Goal: Task Accomplishment & Management: Use online tool/utility

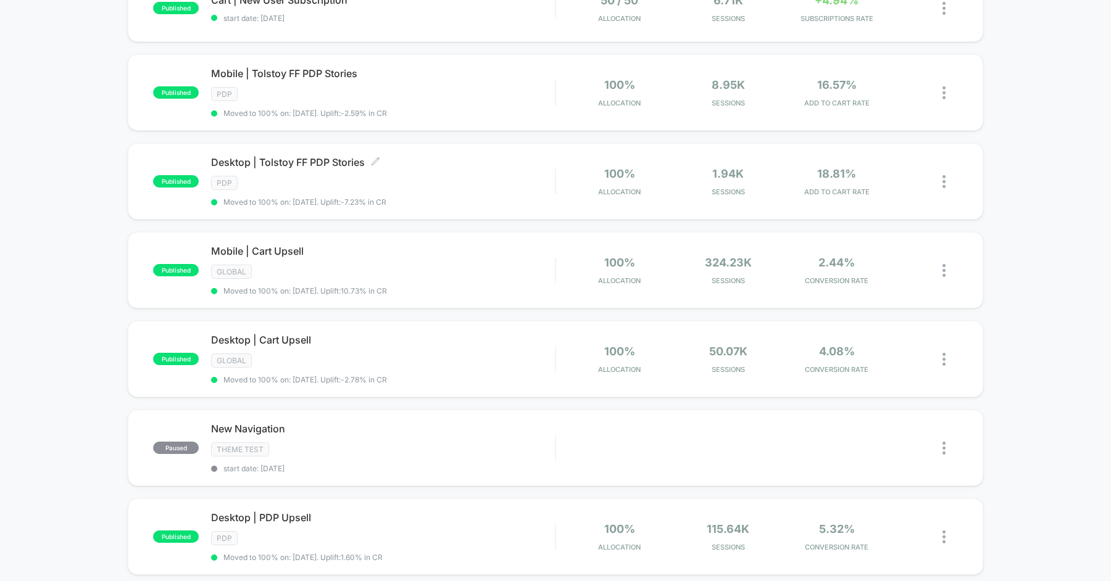
scroll to position [695, 0]
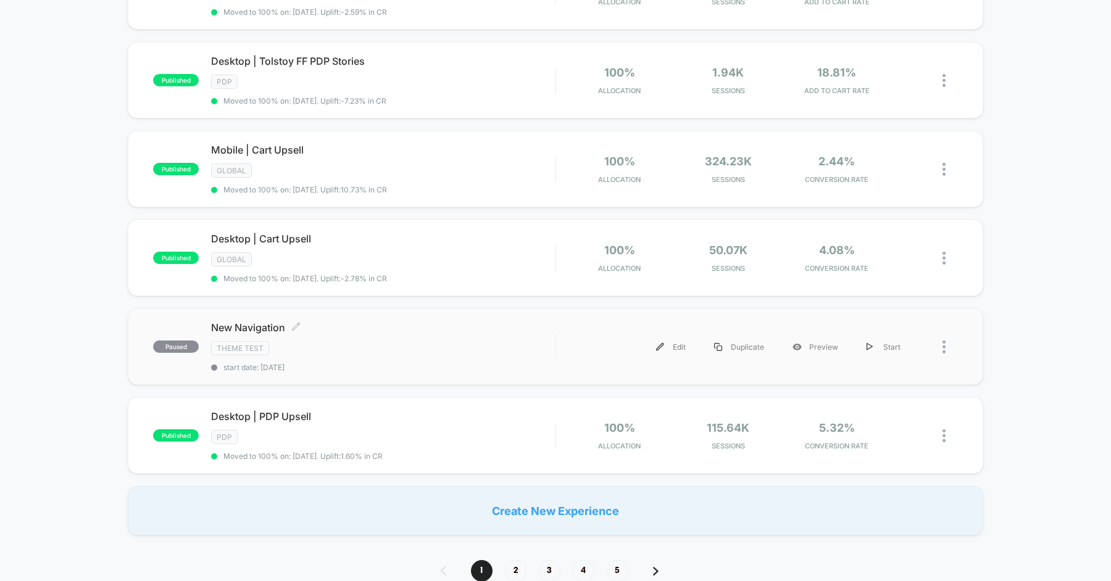
click at [444, 342] on div "Theme Test" at bounding box center [383, 348] width 344 height 14
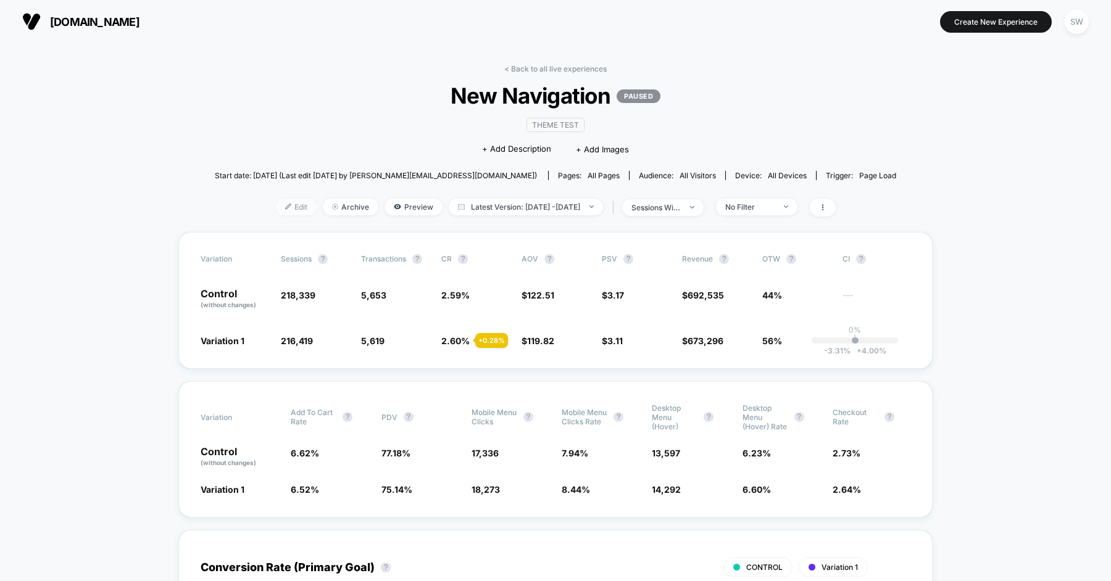
click at [276, 210] on span "Edit" at bounding box center [296, 207] width 41 height 17
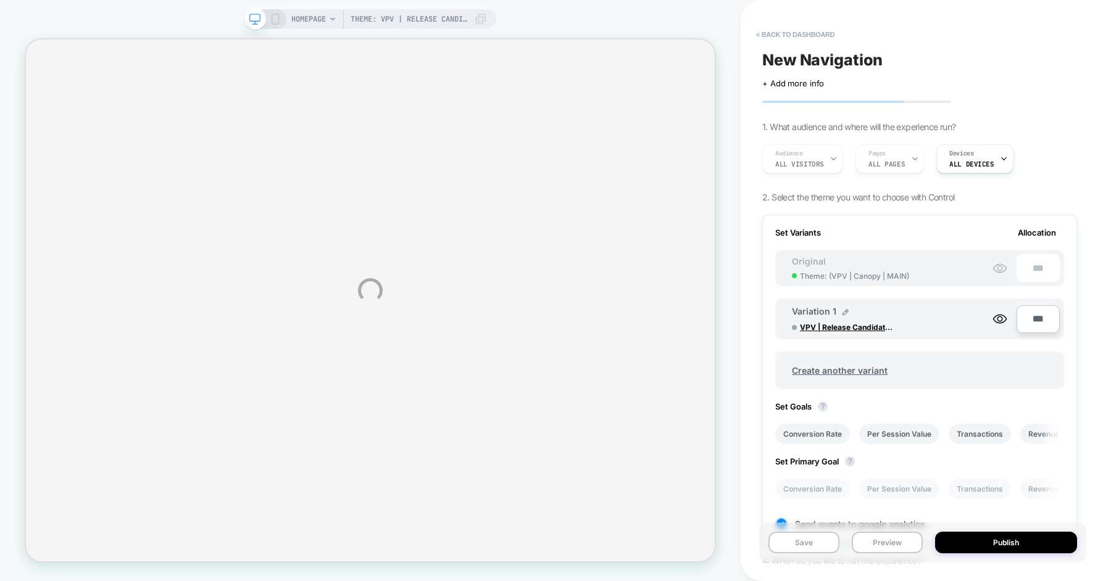
scroll to position [0, 1]
click at [786, 33] on button "< back to dashboard" at bounding box center [795, 35] width 91 height 20
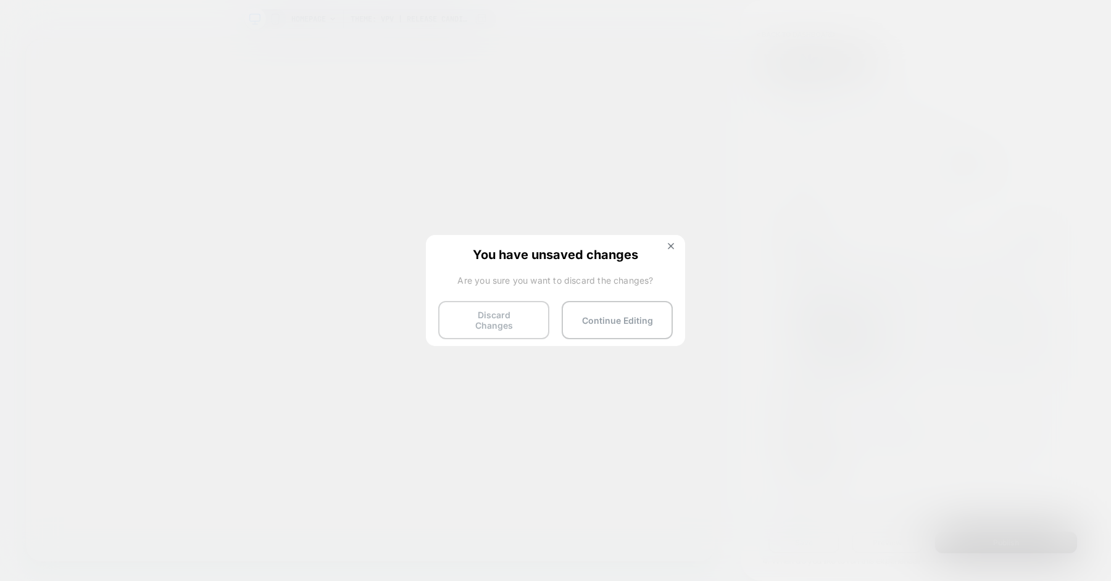
click at [512, 324] on button "Discard Changes" at bounding box center [493, 320] width 111 height 38
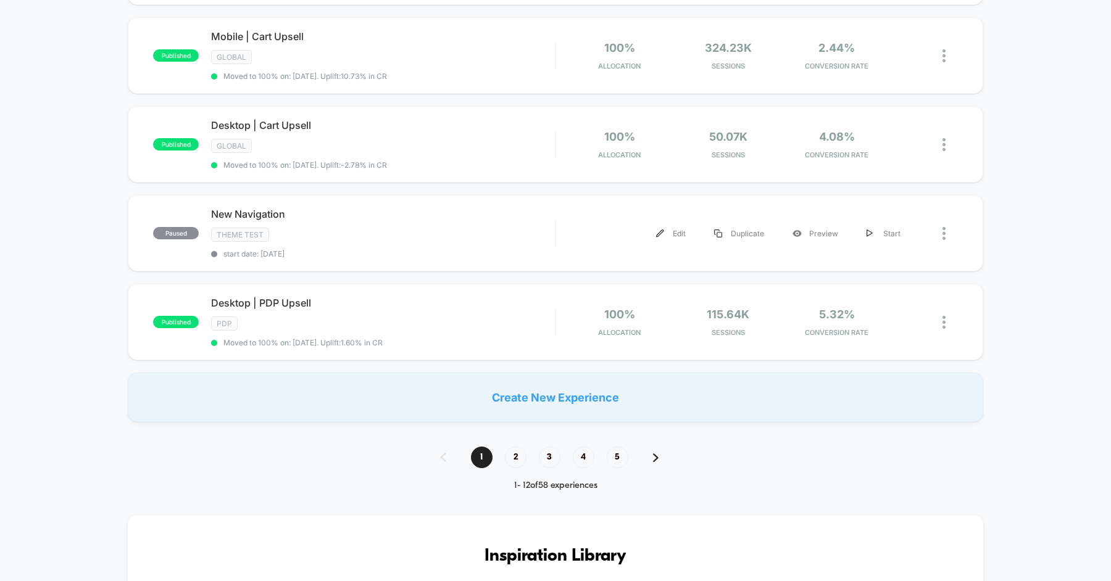
scroll to position [806, 0]
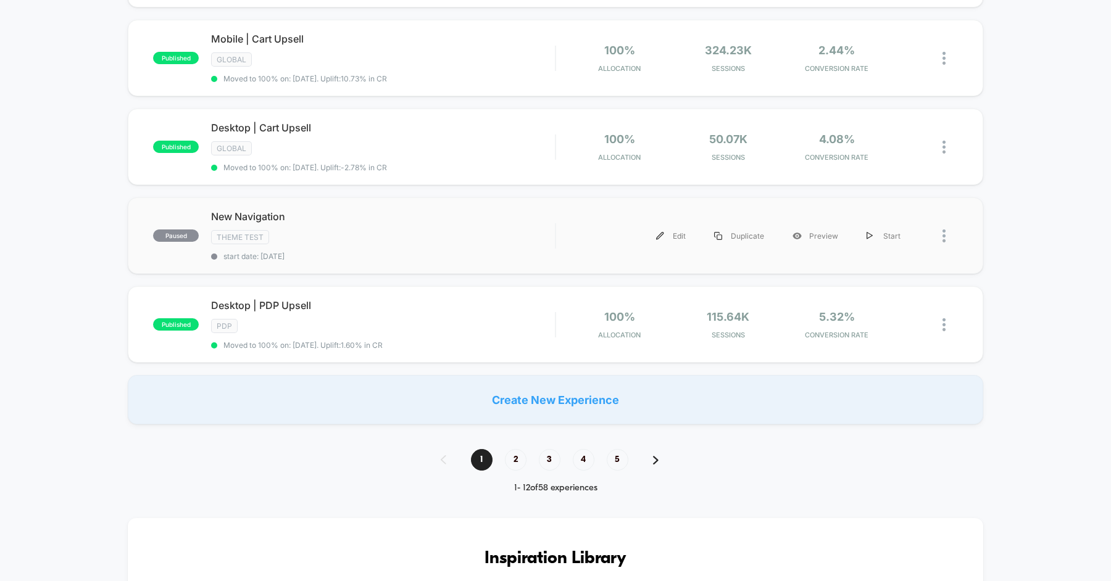
click at [952, 223] on div at bounding box center [949, 236] width 15 height 28
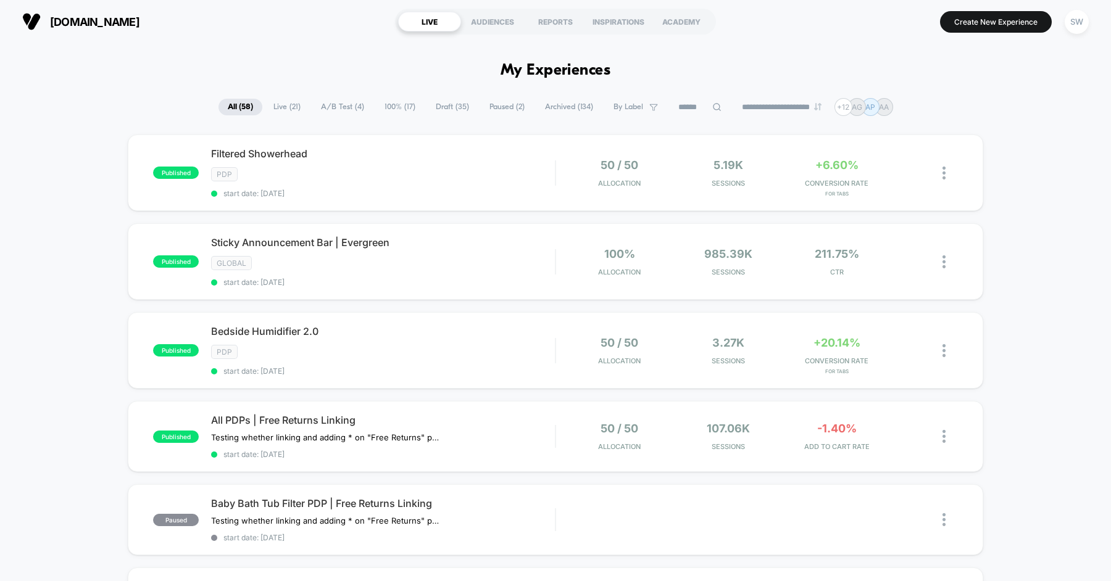
click at [560, 110] on span "Archived ( 134 )" at bounding box center [569, 107] width 67 height 17
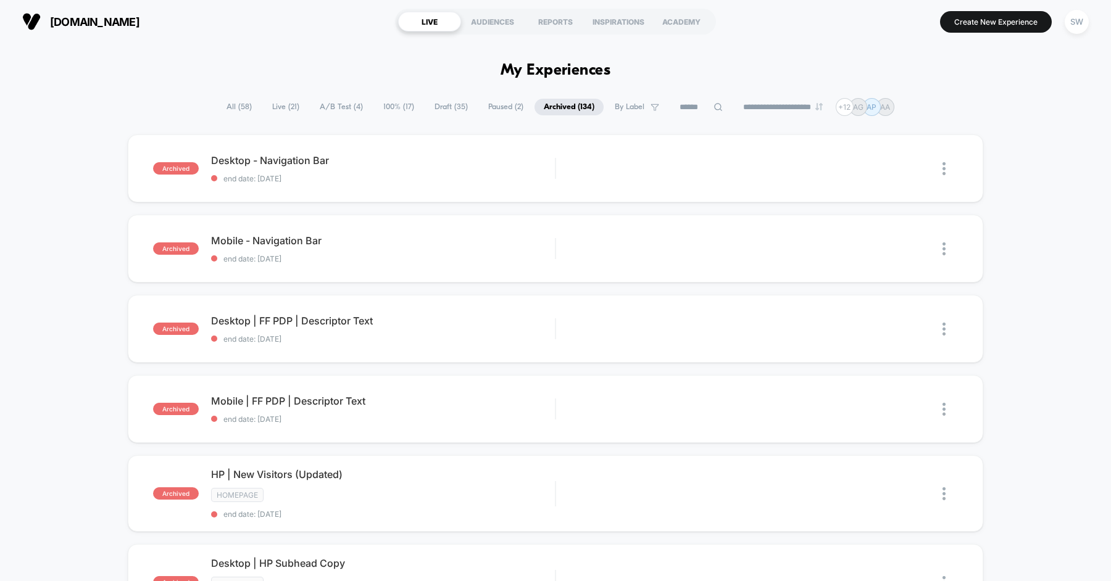
click at [217, 107] on span "All ( 58 )" at bounding box center [239, 107] width 44 height 17
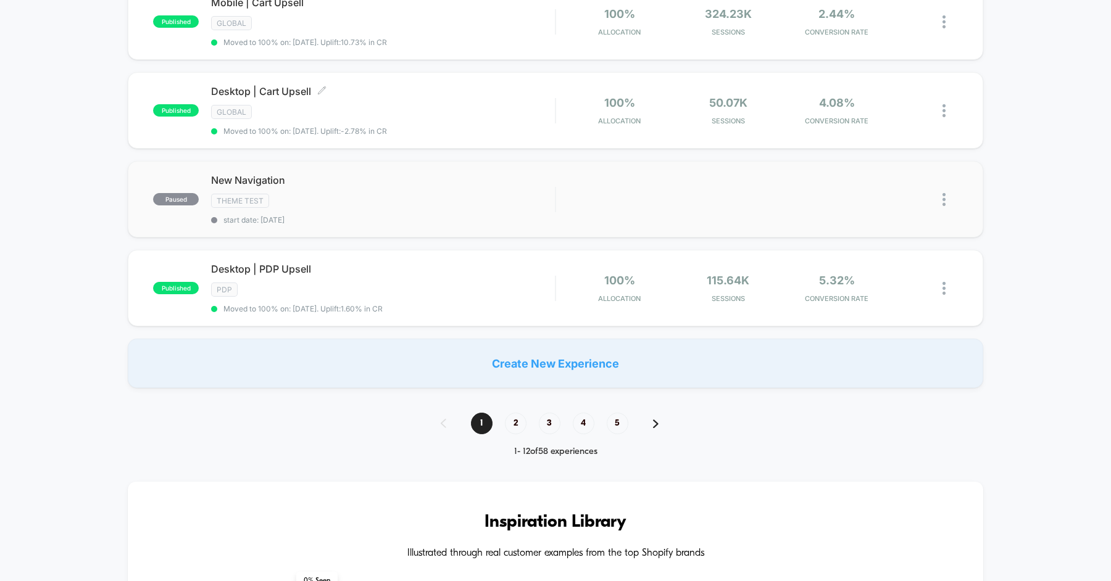
scroll to position [840, 0]
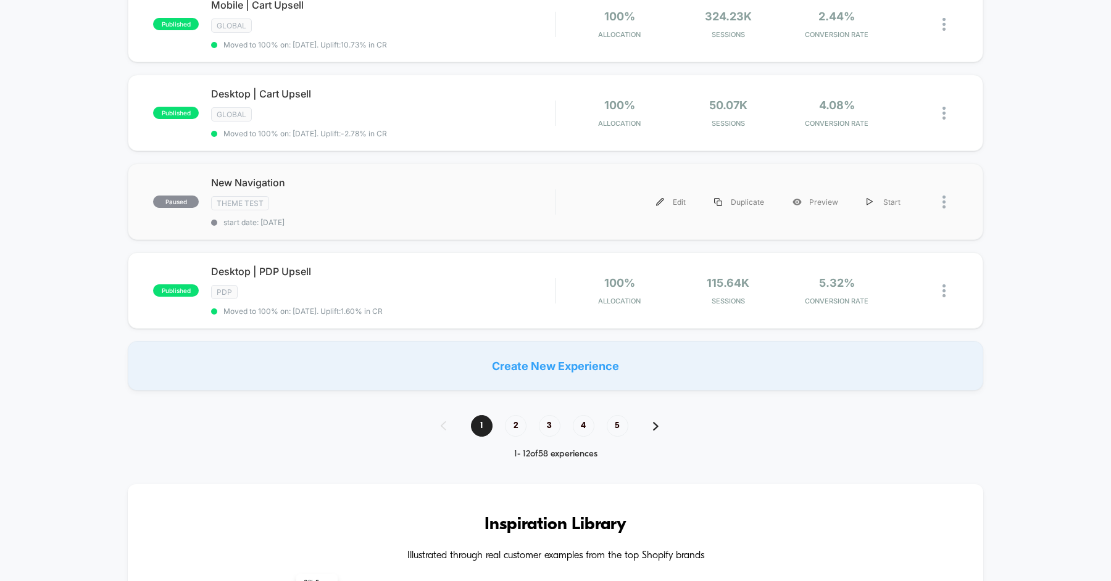
click at [938, 189] on div at bounding box center [936, 202] width 43 height 28
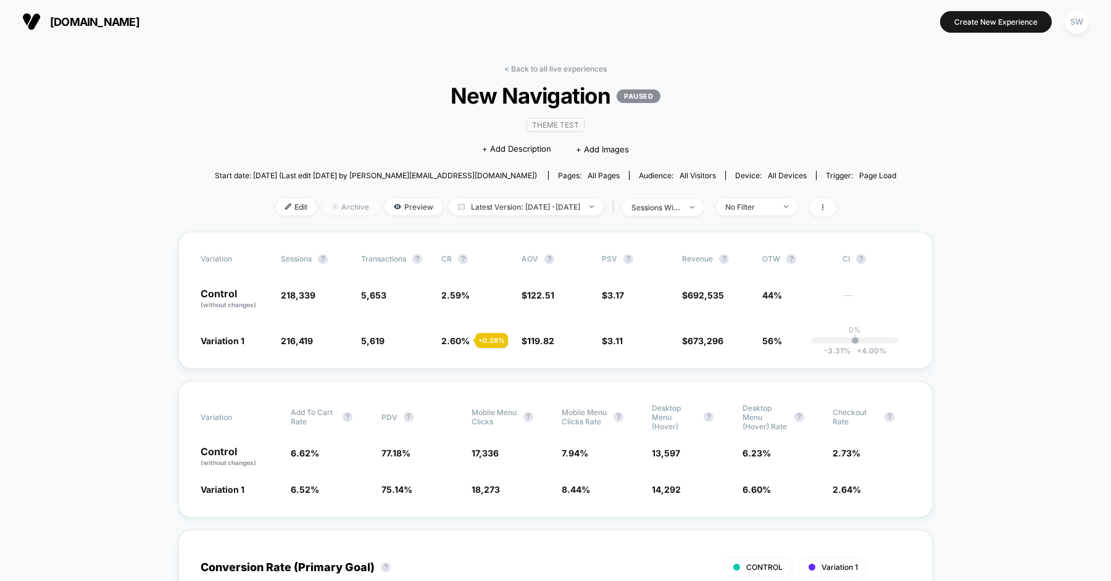
click at [325, 209] on span "Archive" at bounding box center [351, 207] width 56 height 17
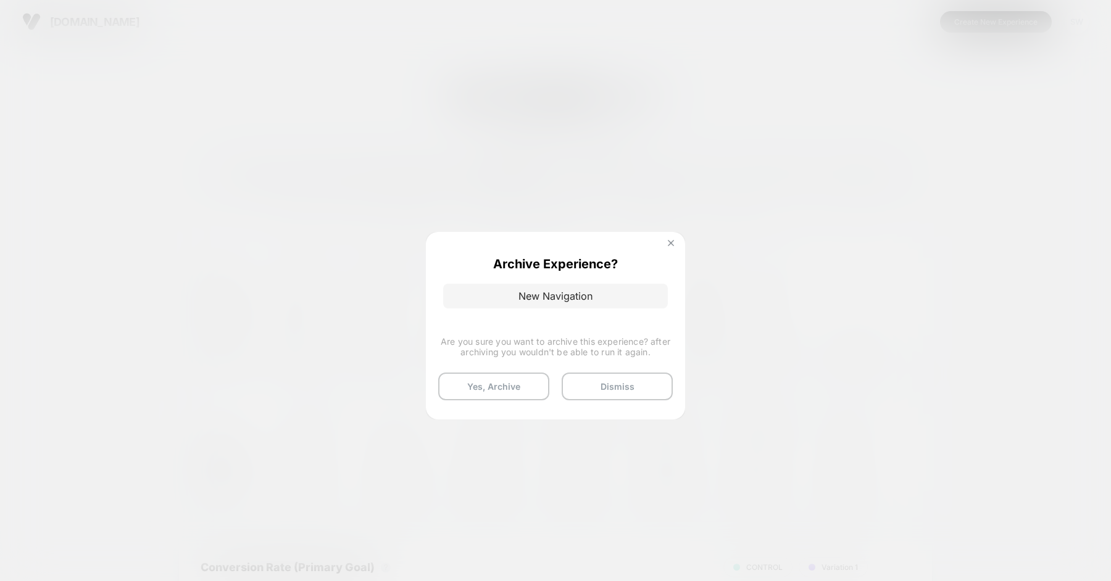
click at [665, 246] on button at bounding box center [671, 244] width 14 height 10
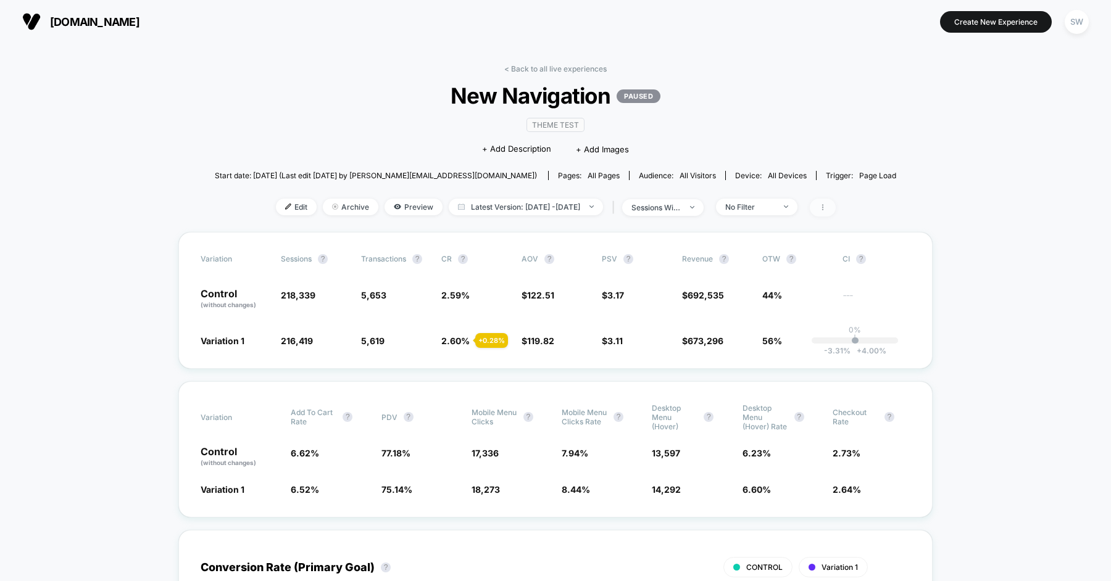
click at [836, 205] on span at bounding box center [823, 208] width 26 height 18
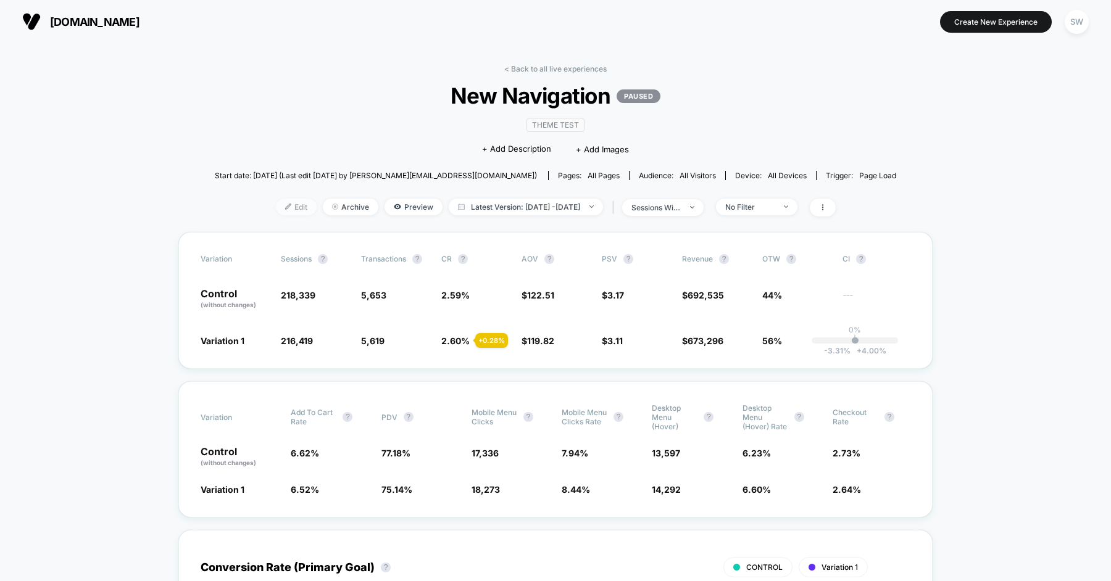
click at [284, 207] on span "Edit" at bounding box center [296, 207] width 41 height 17
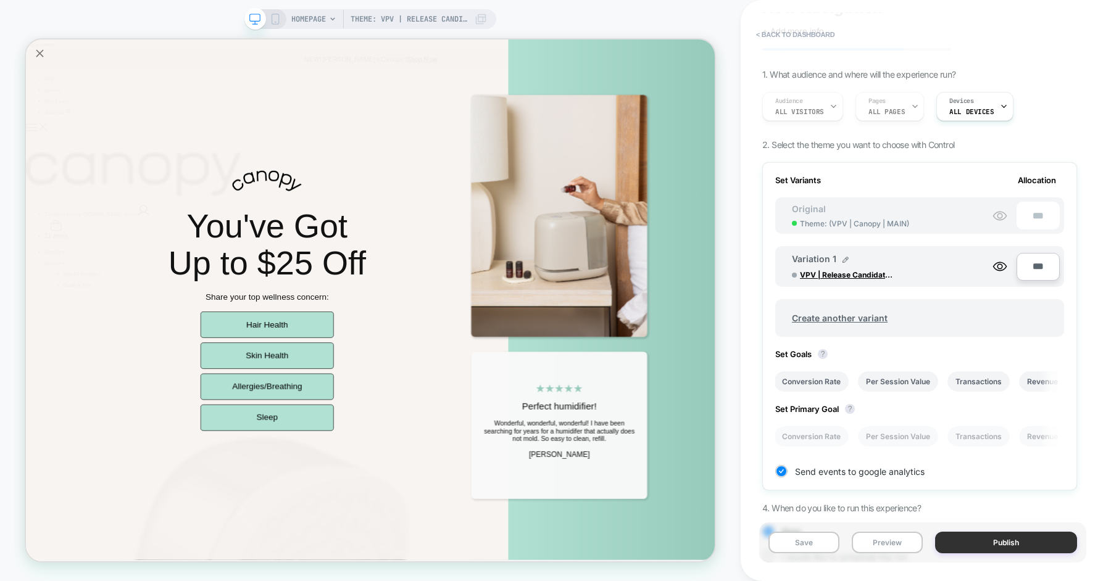
click at [981, 549] on button "Publish" at bounding box center [1006, 543] width 142 height 22
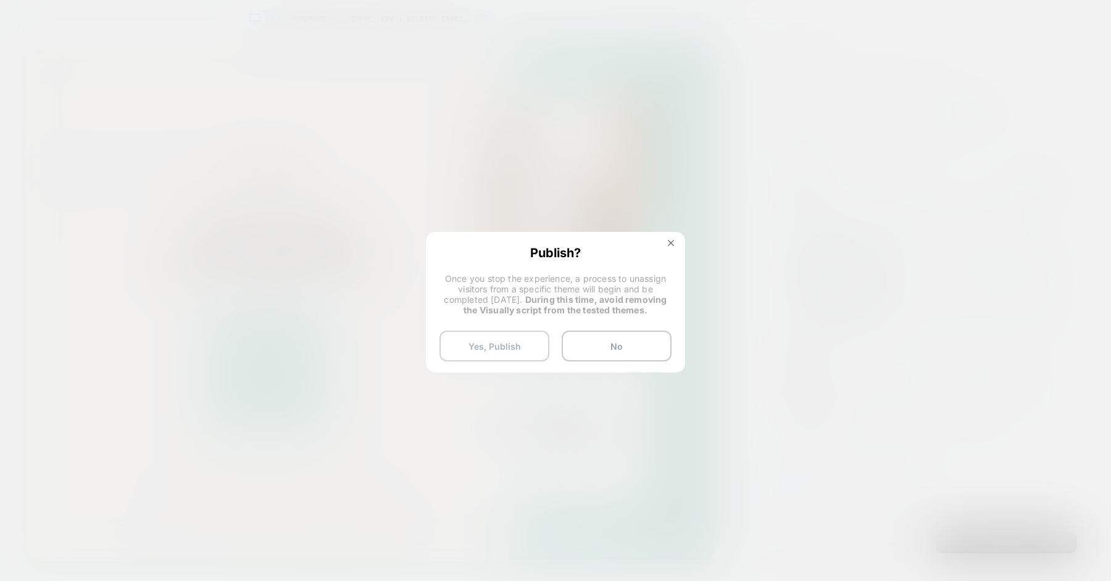
click at [523, 342] on button "Yes, Publish" at bounding box center [494, 346] width 110 height 31
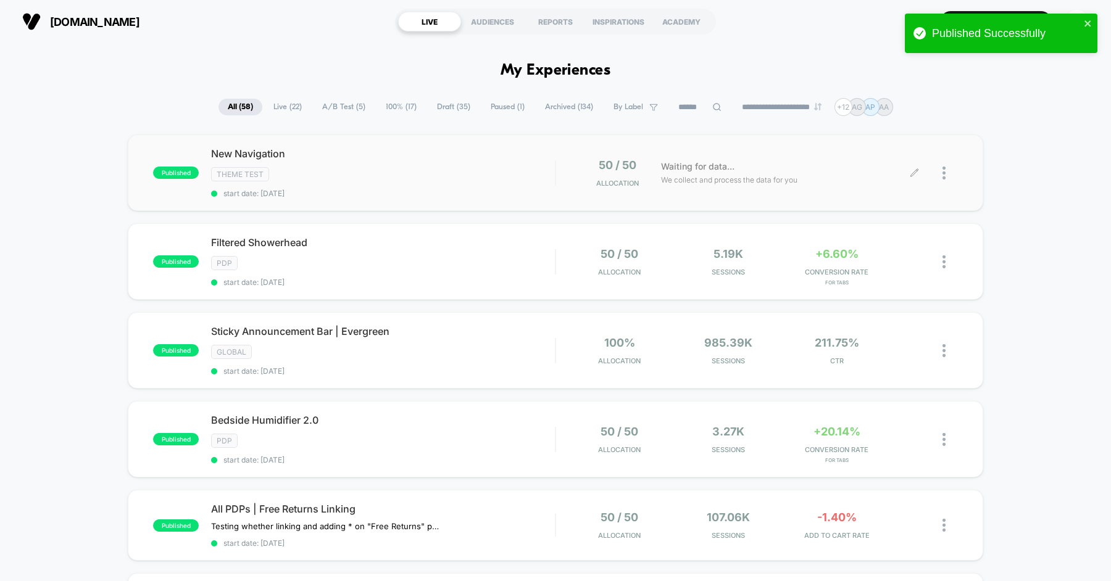
click at [942, 177] on div at bounding box center [936, 173] width 43 height 29
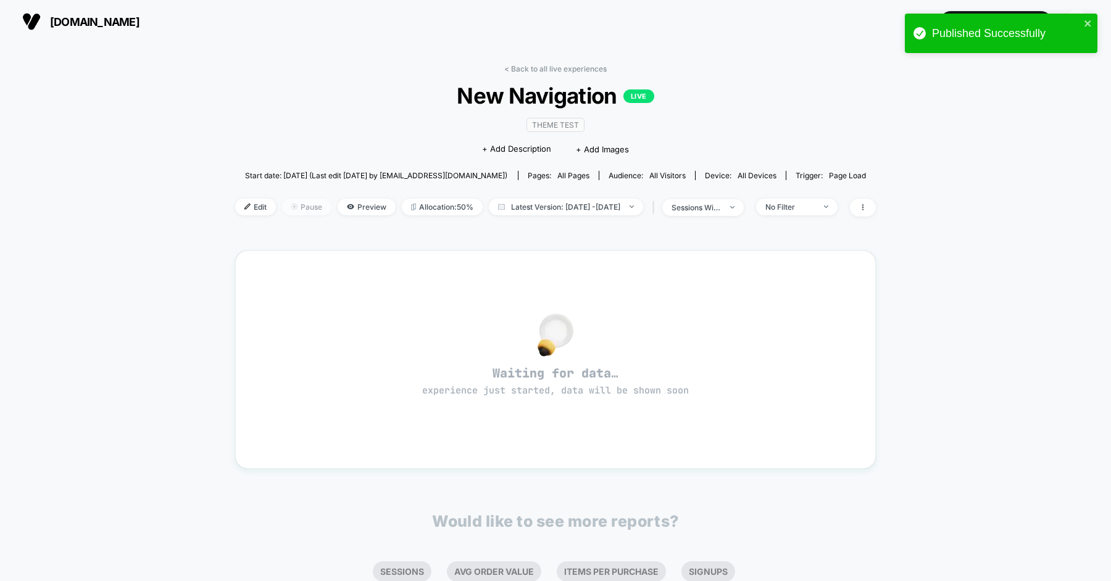
click at [293, 211] on span "Pause" at bounding box center [306, 207] width 49 height 17
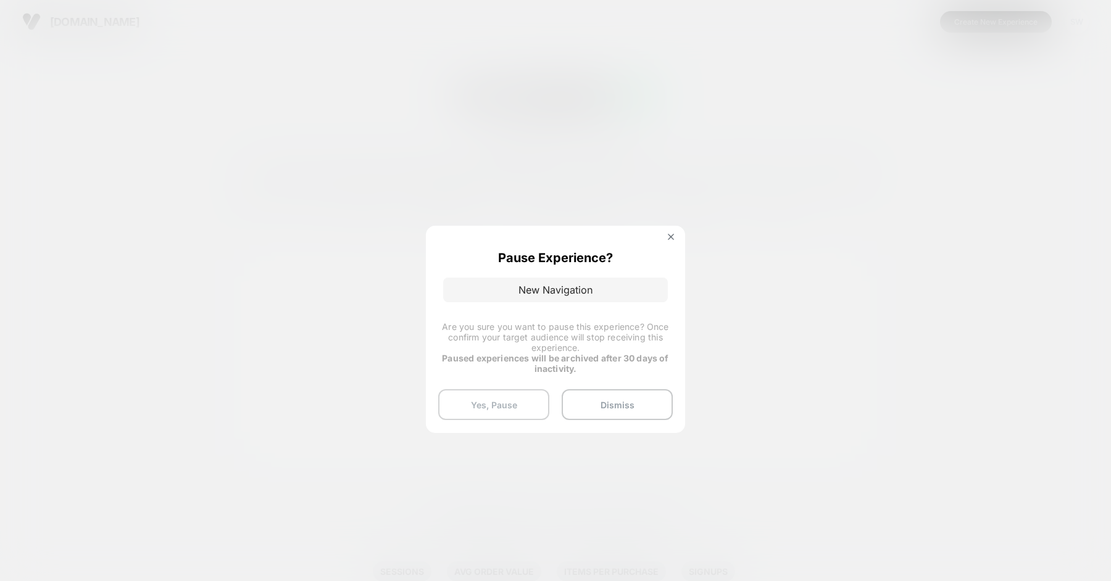
click at [505, 397] on button "Yes, Pause" at bounding box center [493, 404] width 111 height 31
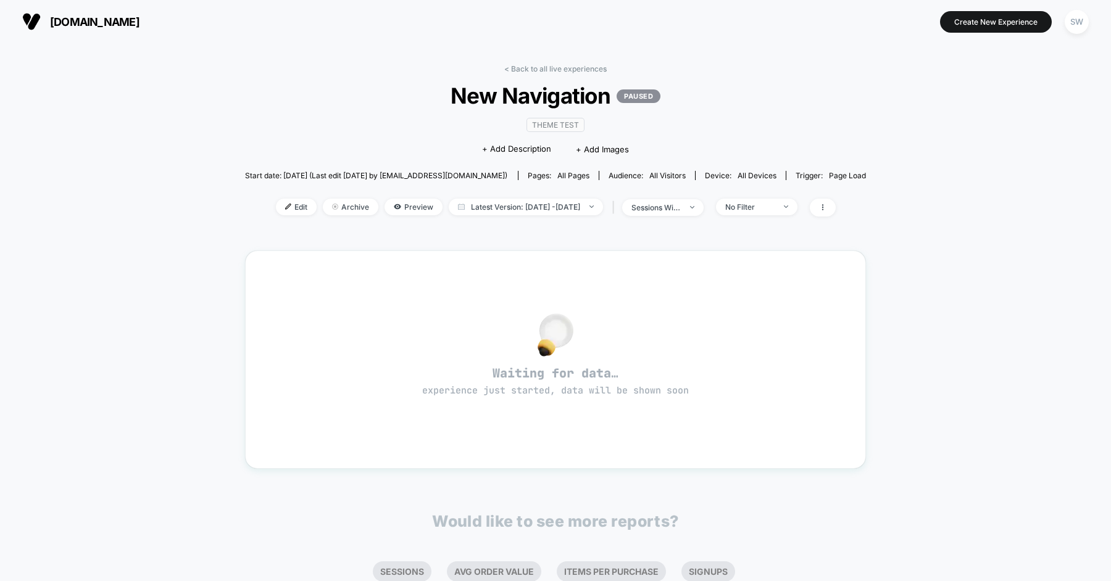
click at [94, 134] on div "< Back to all live experiences New Navigation PAUSED Theme Test Click to edit e…" at bounding box center [555, 383] width 1111 height 680
click at [545, 71] on link "< Back to all live experiences" at bounding box center [555, 68] width 102 height 9
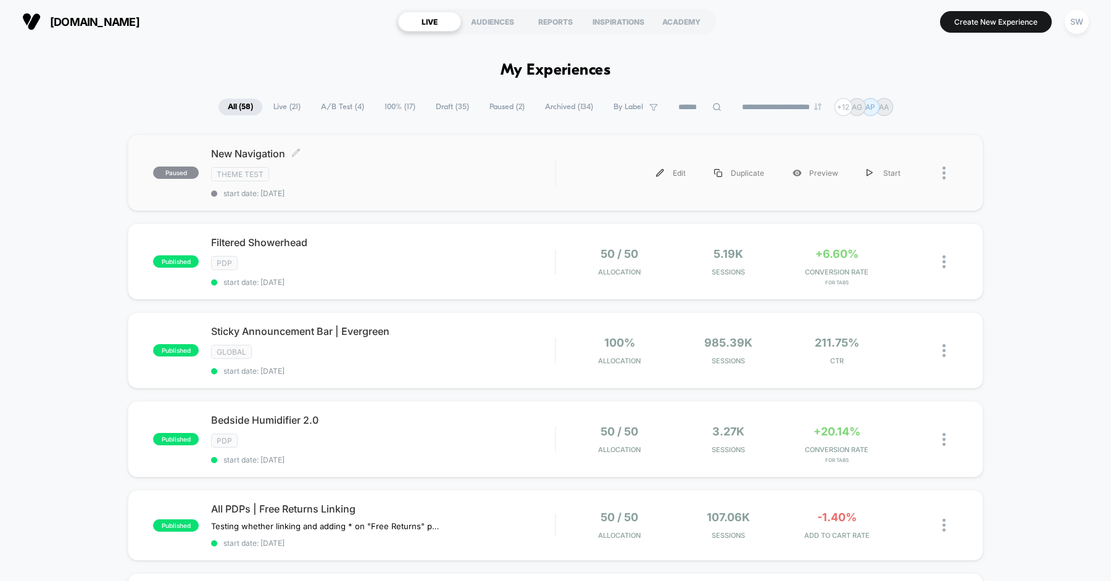
click at [368, 162] on div "New Navigation Click to edit experience details Click to edit experience detail…" at bounding box center [383, 172] width 344 height 51
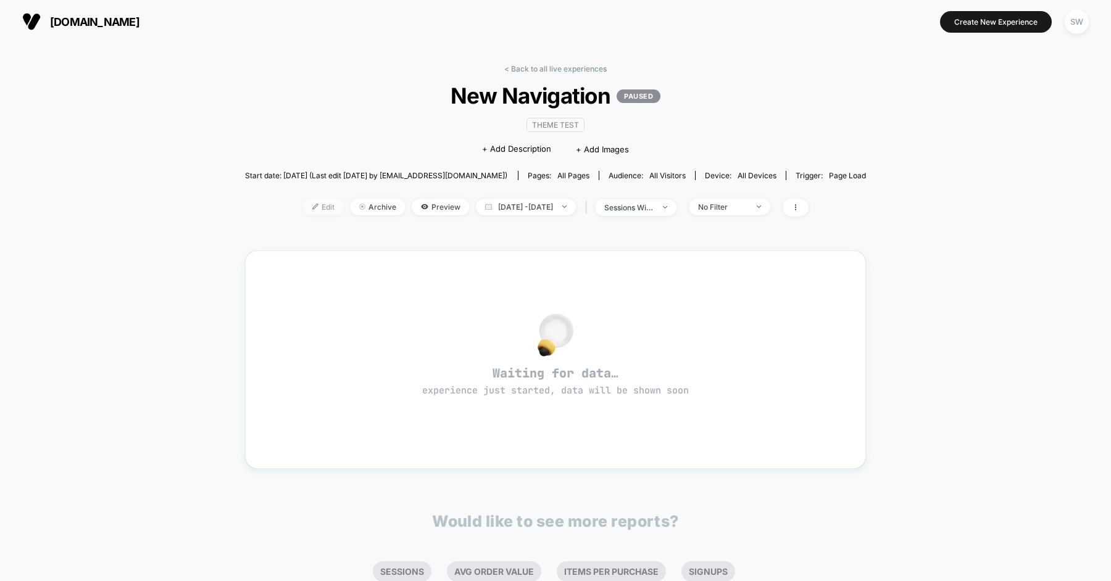
click at [312, 209] on img at bounding box center [315, 207] width 6 height 6
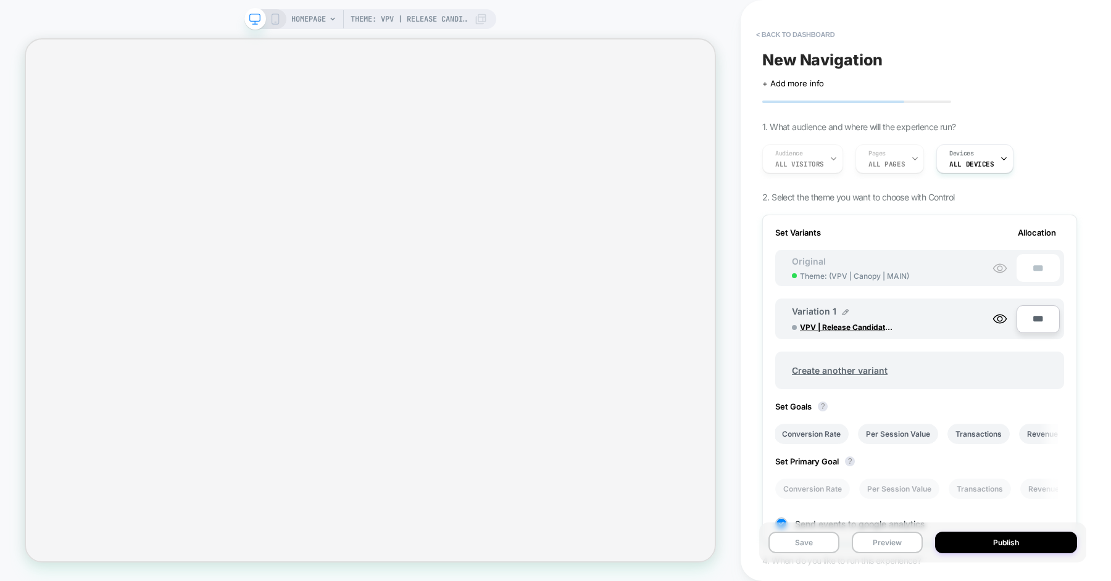
scroll to position [0, 1]
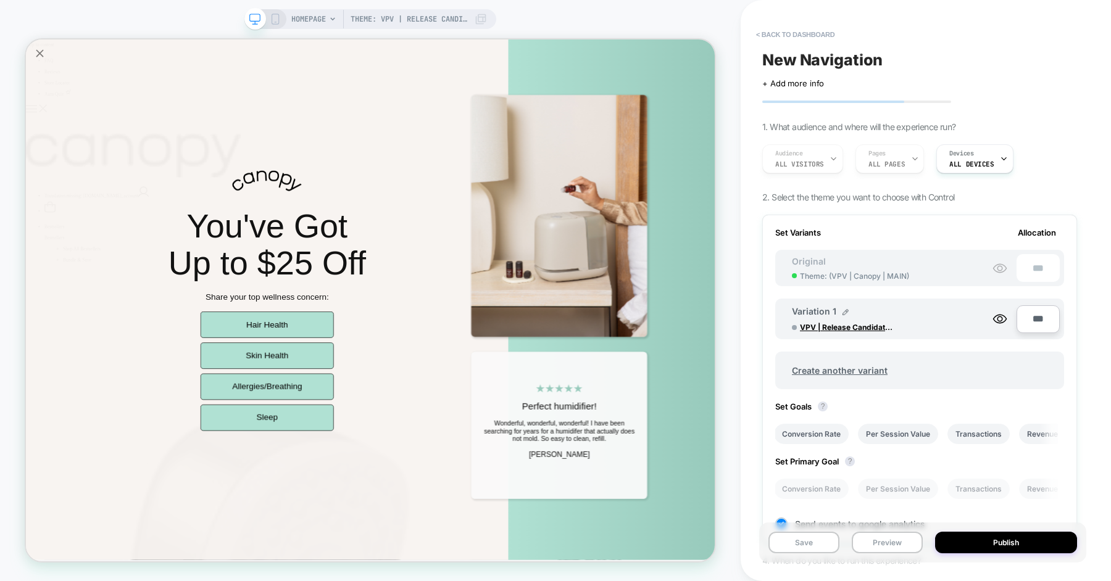
click at [1032, 314] on input "***" at bounding box center [1037, 319] width 43 height 28
type input "**"
type input "****"
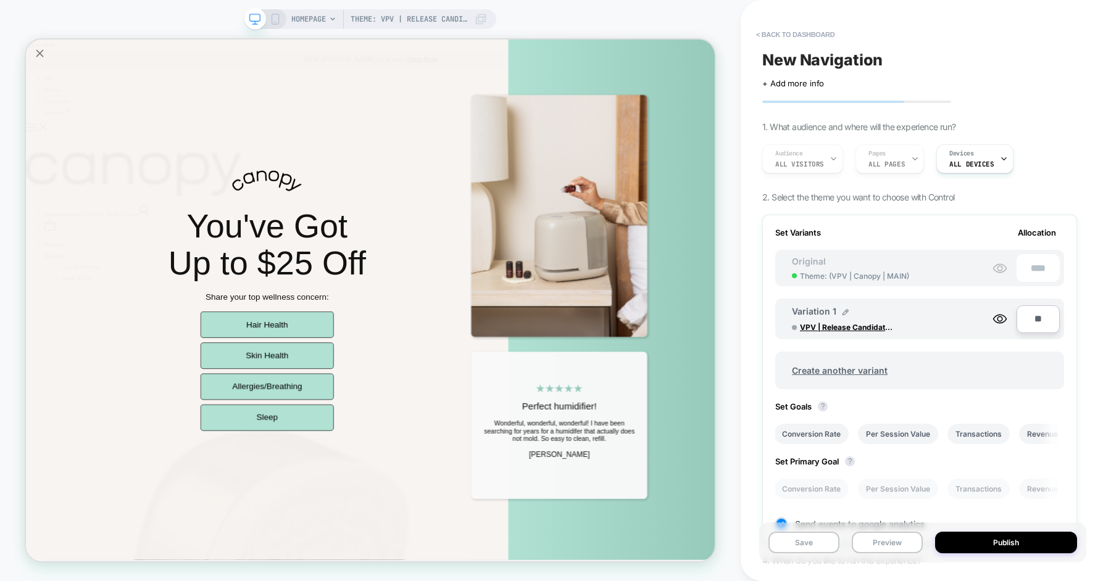
type input "**"
click at [974, 295] on div "Variation 1 VPV | Release Candidate - Navigation **" at bounding box center [919, 312] width 289 height 53
click at [991, 547] on button "Publish" at bounding box center [1006, 543] width 142 height 22
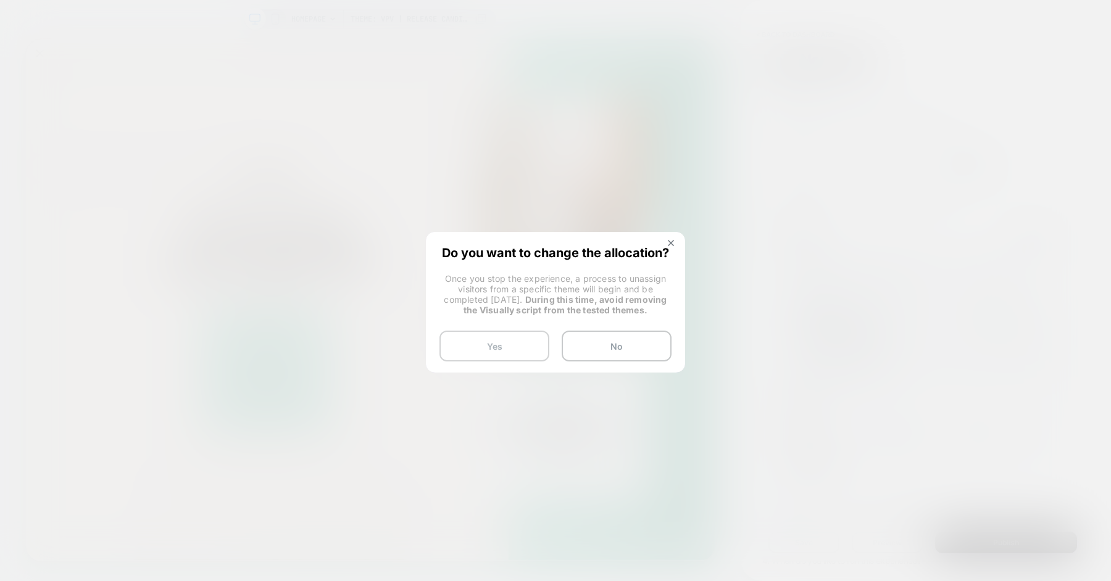
click at [484, 343] on button "Yes" at bounding box center [494, 346] width 110 height 31
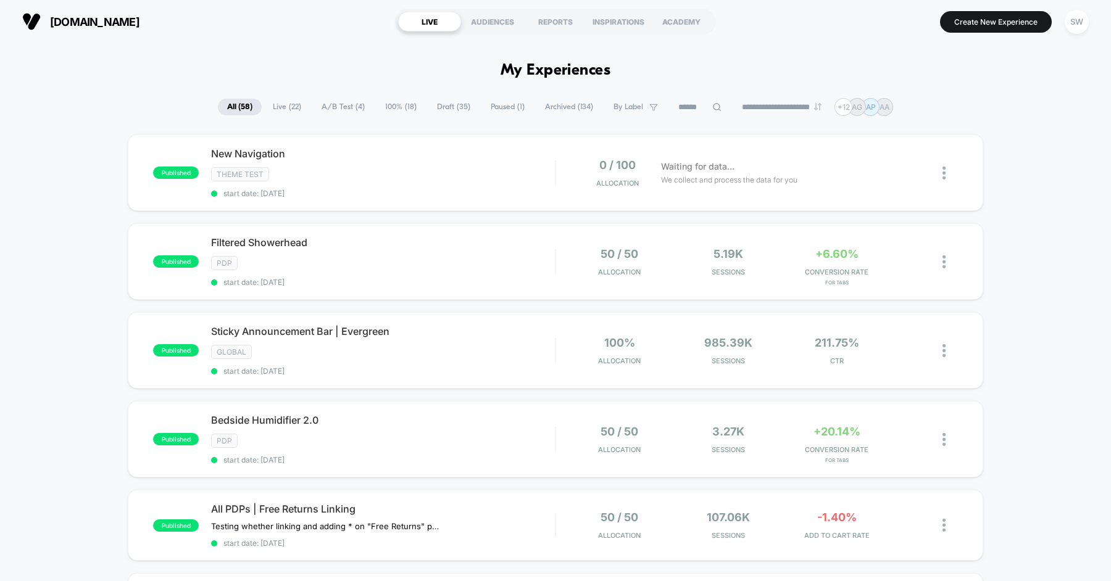
click at [942, 174] on div at bounding box center [936, 173] width 43 height 29
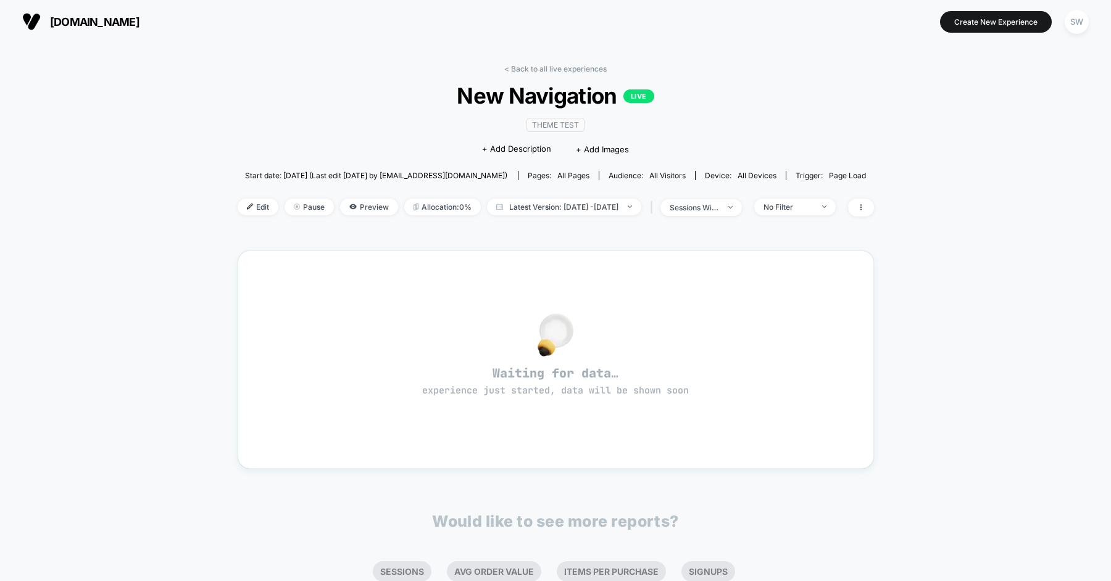
click at [469, 94] on span "New Navigation LIVE" at bounding box center [555, 96] width 573 height 26
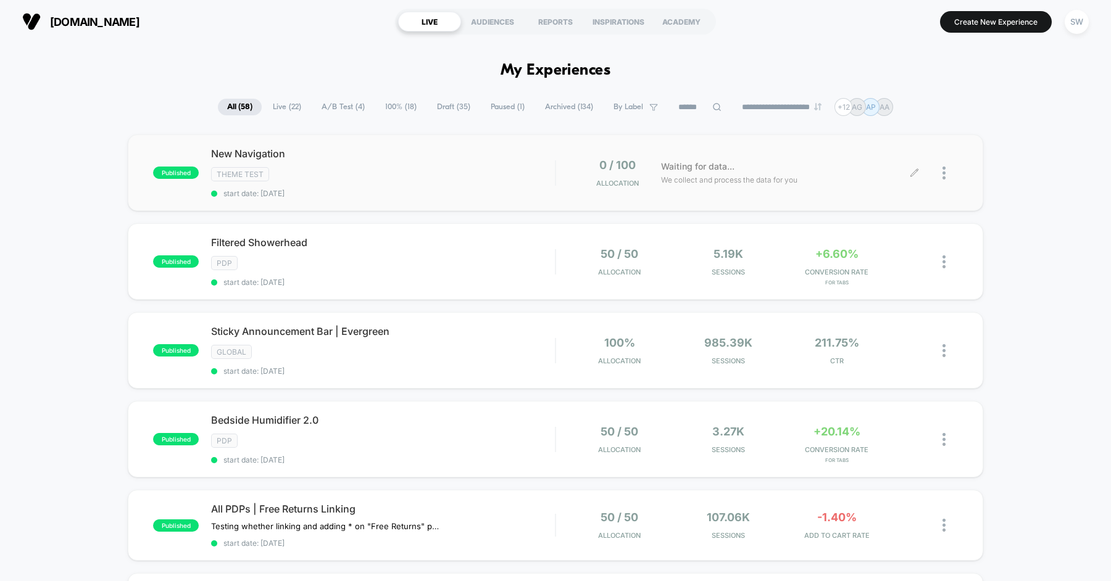
click at [951, 160] on div at bounding box center [949, 173] width 15 height 29
click at [878, 247] on div "Archive" at bounding box center [880, 243] width 111 height 28
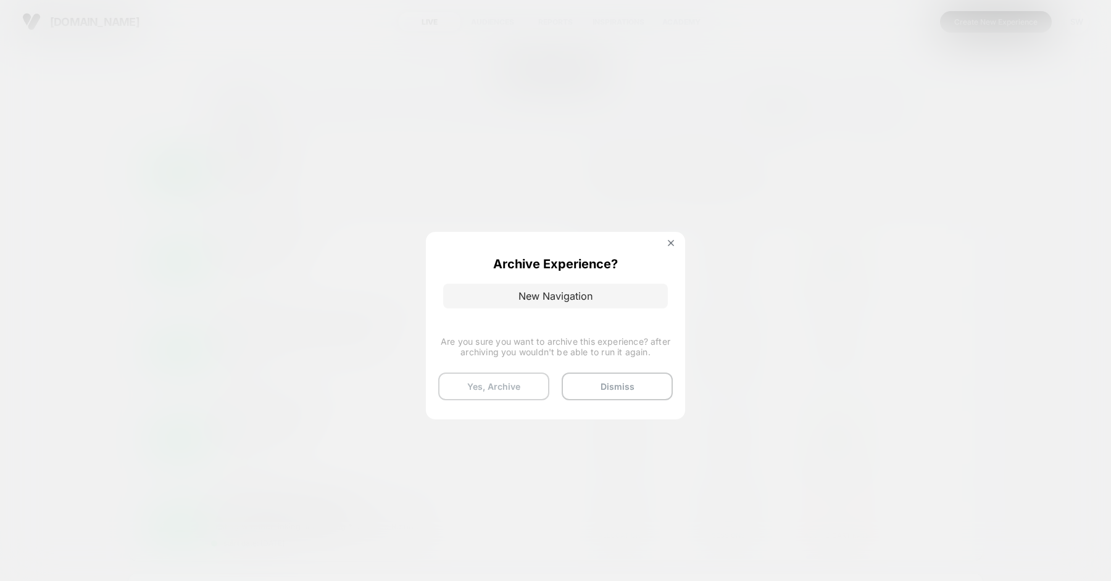
click at [505, 392] on button "Yes, Archive" at bounding box center [493, 387] width 111 height 28
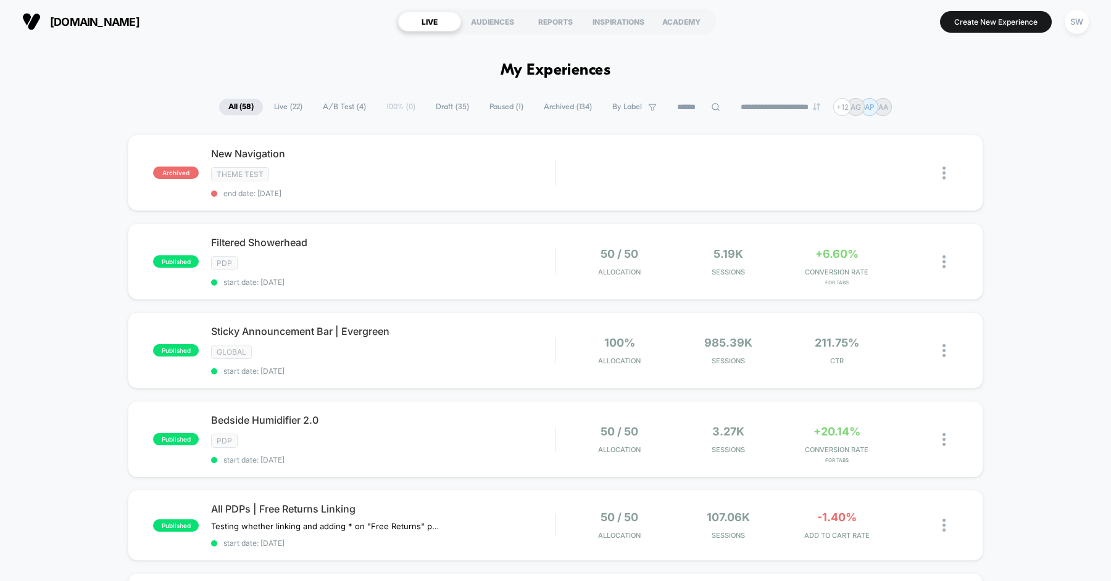
click at [554, 109] on span "Archived ( 134 )" at bounding box center [567, 107] width 67 height 17
